Goal: Task Accomplishment & Management: Manage account settings

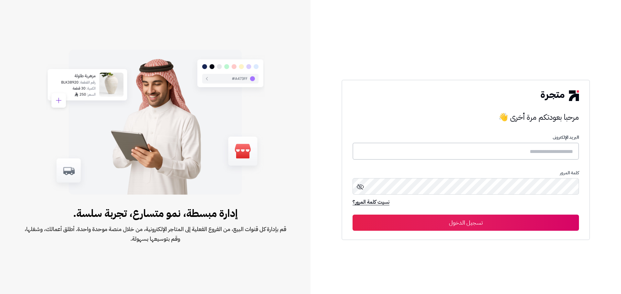
type input "**********"
drag, startPoint x: 467, startPoint y: 223, endPoint x: 471, endPoint y: 222, distance: 3.6
click at [469, 222] on button "تسجيل الدخول" at bounding box center [465, 223] width 226 height 16
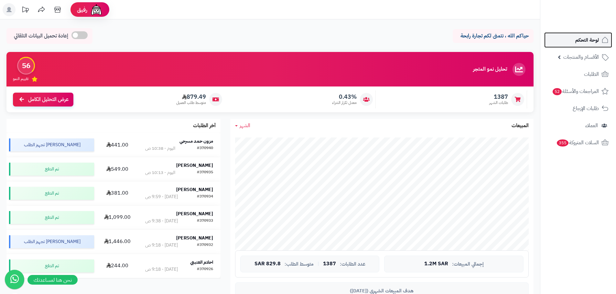
click at [584, 38] on span "لوحة التحكم" at bounding box center [587, 40] width 24 height 9
